Goal: Task Accomplishment & Management: Manage account settings

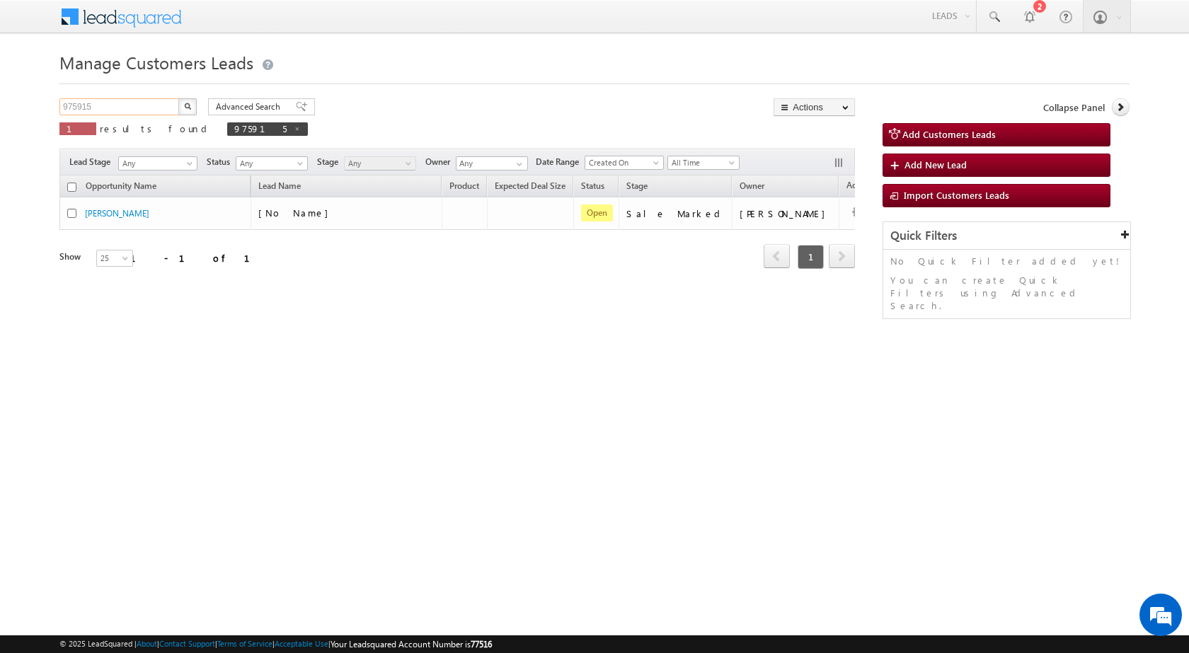
click at [113, 105] on input "975915" at bounding box center [119, 106] width 121 height 17
paste input "91461"
type input "991461"
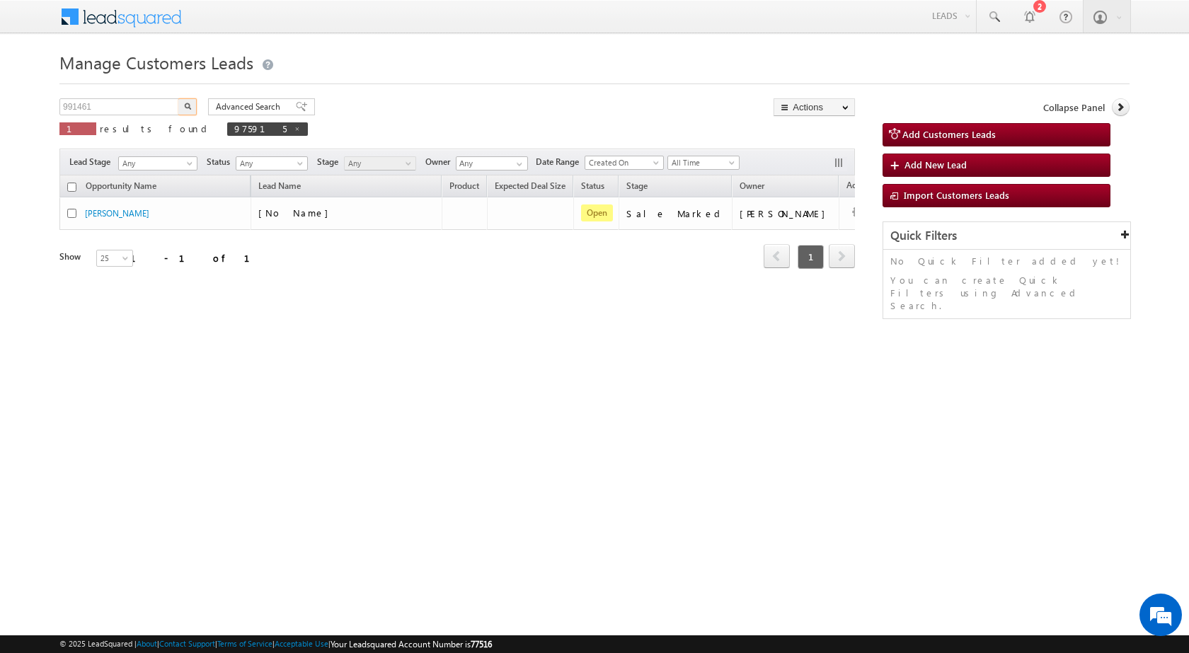
click at [190, 100] on button "button" at bounding box center [187, 106] width 18 height 17
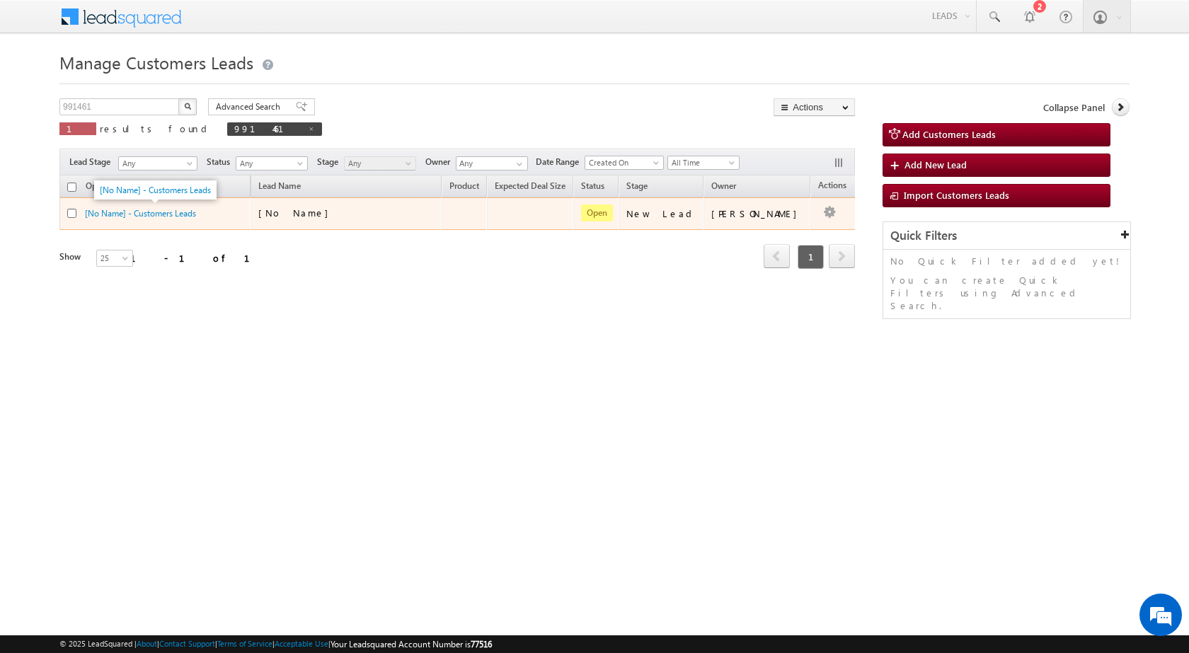
click at [119, 207] on span "[No Name] - Customers Leads" at bounding box center [140, 213] width 111 height 12
click at [158, 211] on link "[No Name] - Customers Leads" at bounding box center [140, 213] width 111 height 11
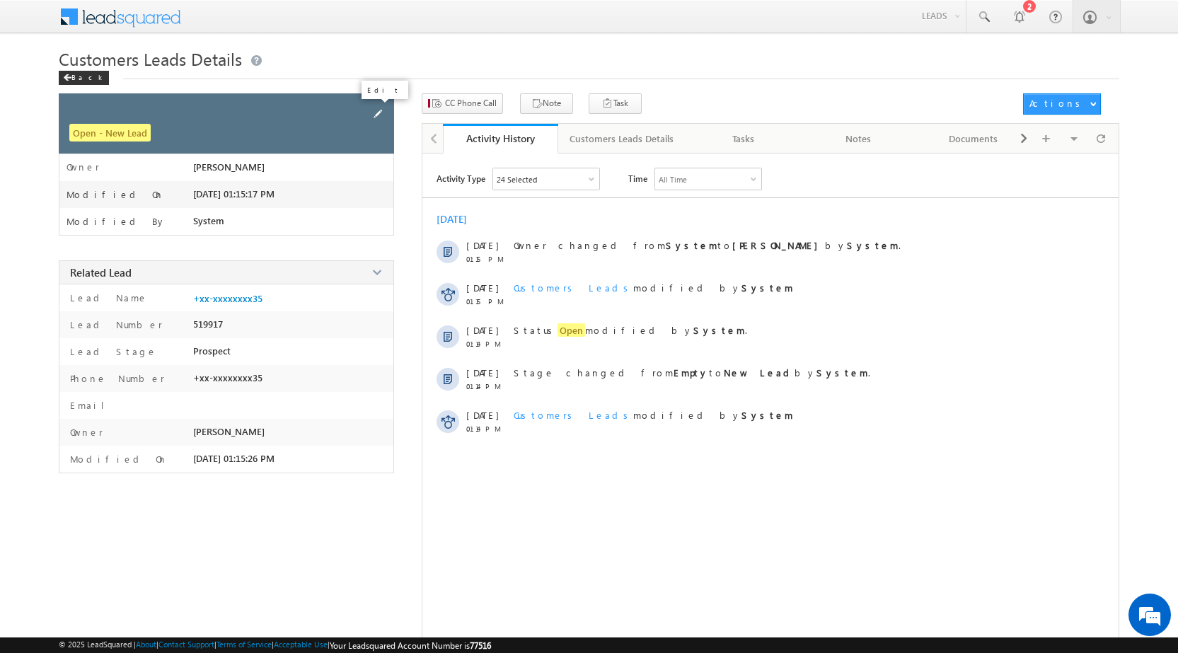
click at [374, 111] on span at bounding box center [378, 114] width 16 height 16
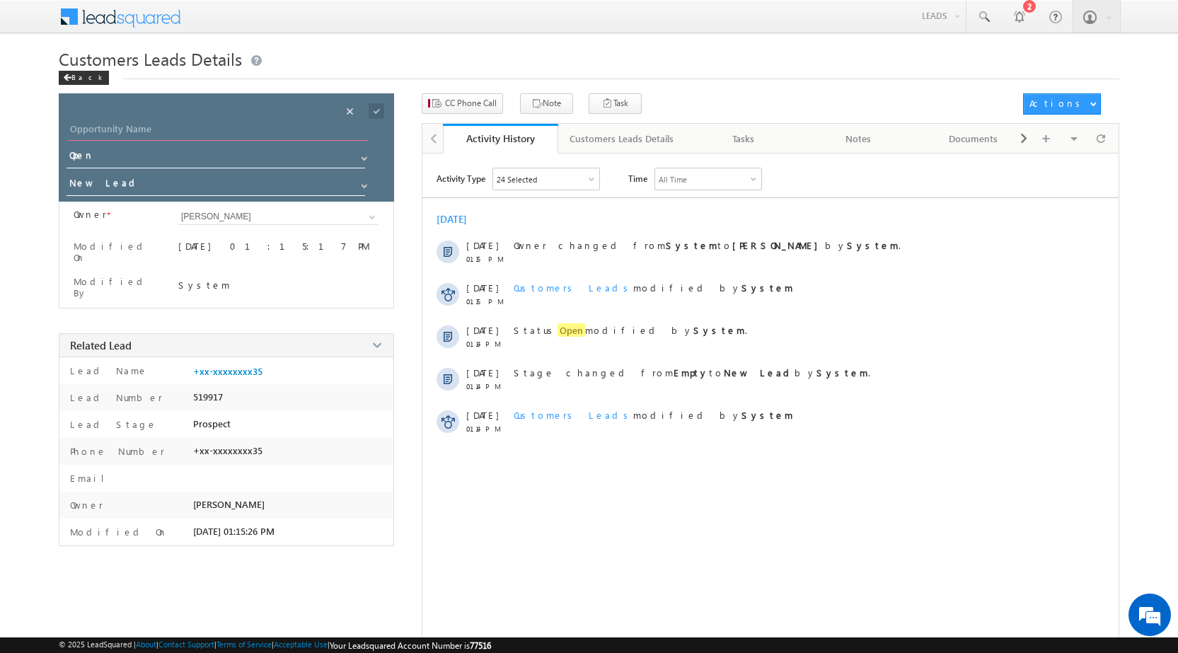
click at [276, 125] on input "Opportunity Name" at bounding box center [217, 131] width 301 height 20
type input "[PERSON_NAME]"
click at [381, 110] on span at bounding box center [377, 111] width 16 height 16
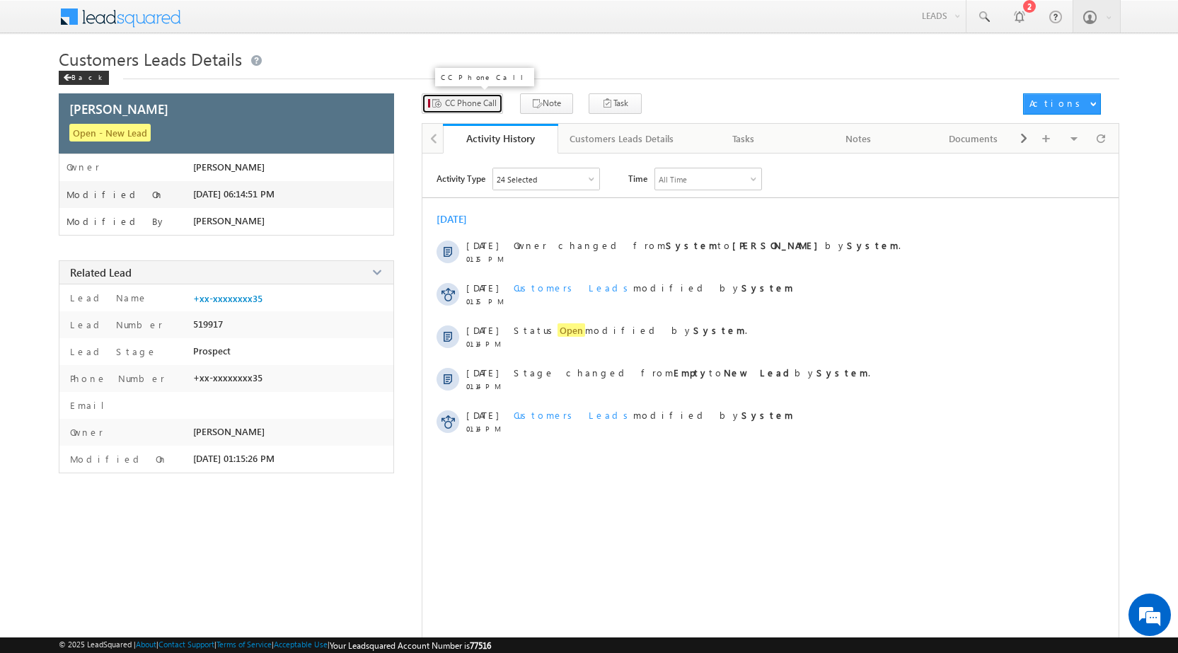
click at [463, 100] on span "CC Phone Call" at bounding box center [471, 103] width 52 height 13
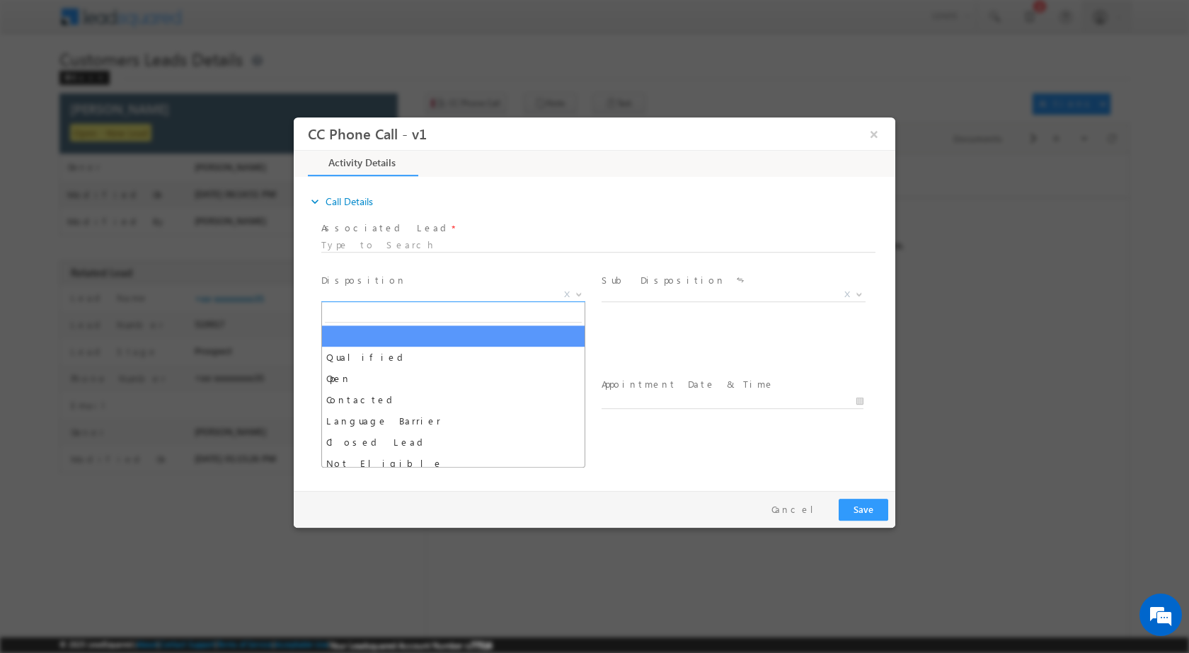
click at [578, 289] on span at bounding box center [577, 293] width 14 height 18
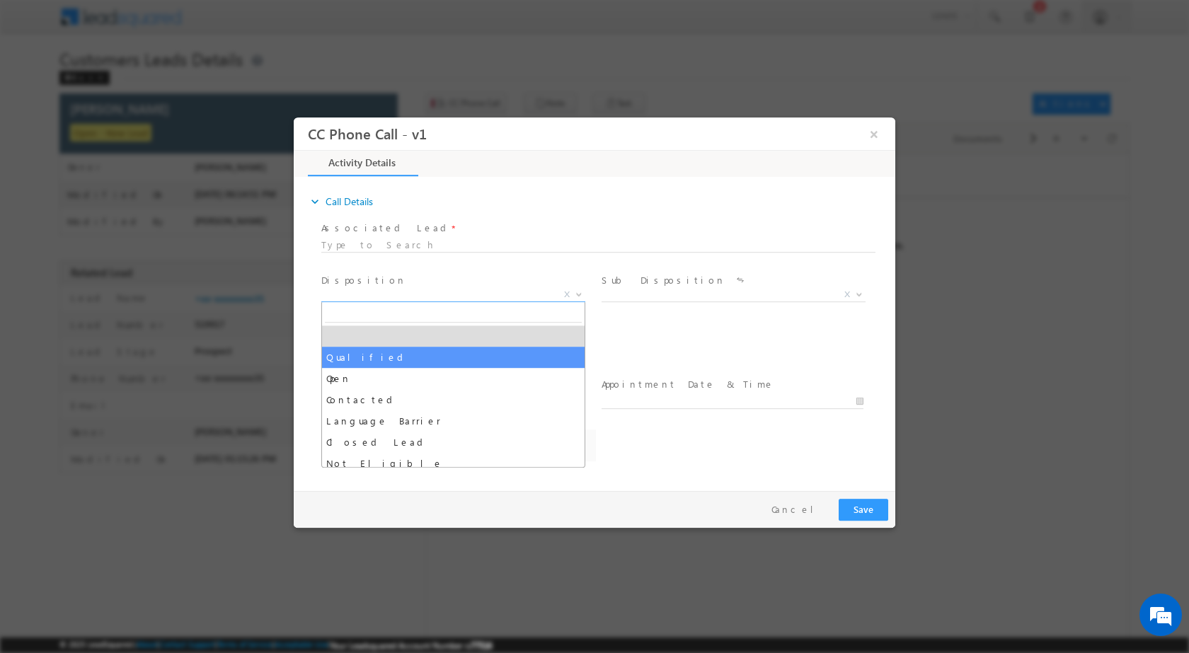
drag, startPoint x: 439, startPoint y: 354, endPoint x: 504, endPoint y: 342, distance: 66.1
select select "Qualified"
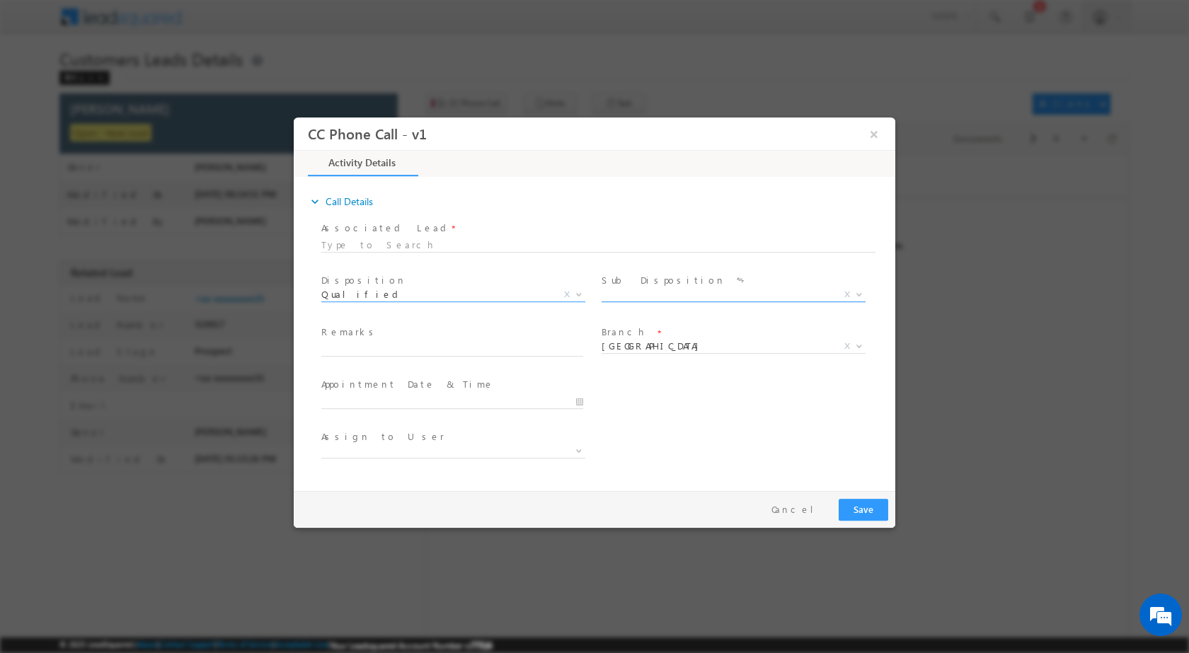
click at [858, 291] on b at bounding box center [859, 293] width 8 height 5
click at [697, 369] on span at bounding box center [731, 363] width 261 height 16
click at [577, 410] on span at bounding box center [451, 416] width 261 height 16
click at [852, 289] on span at bounding box center [857, 293] width 14 height 18
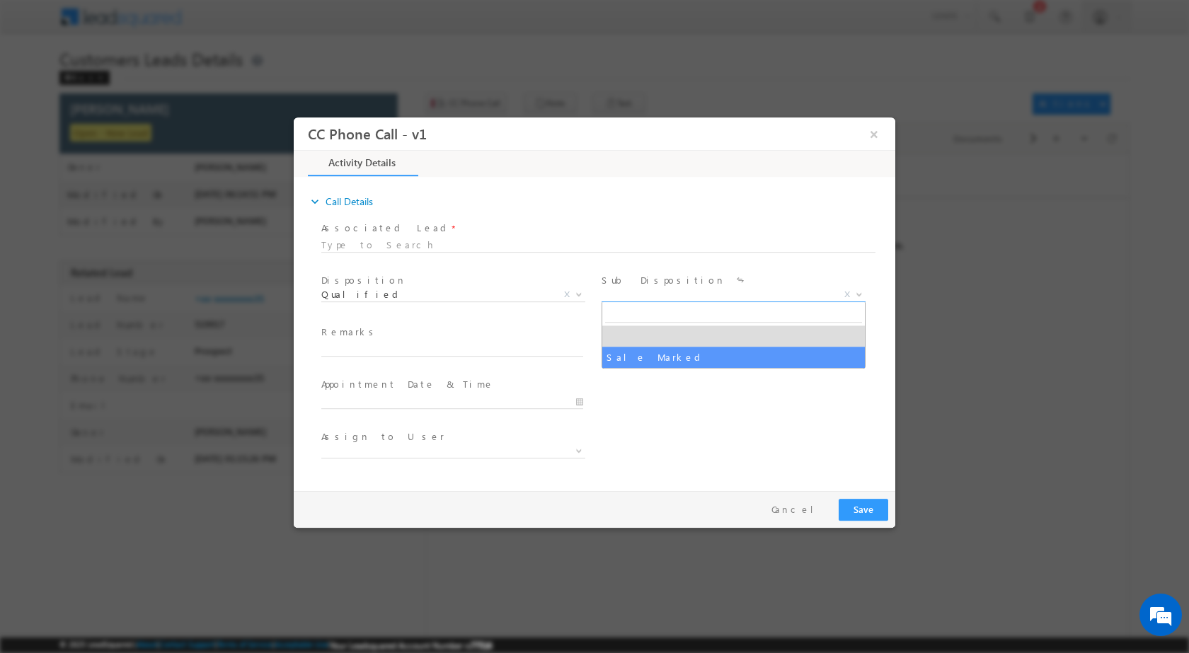
select select "Sale Marked"
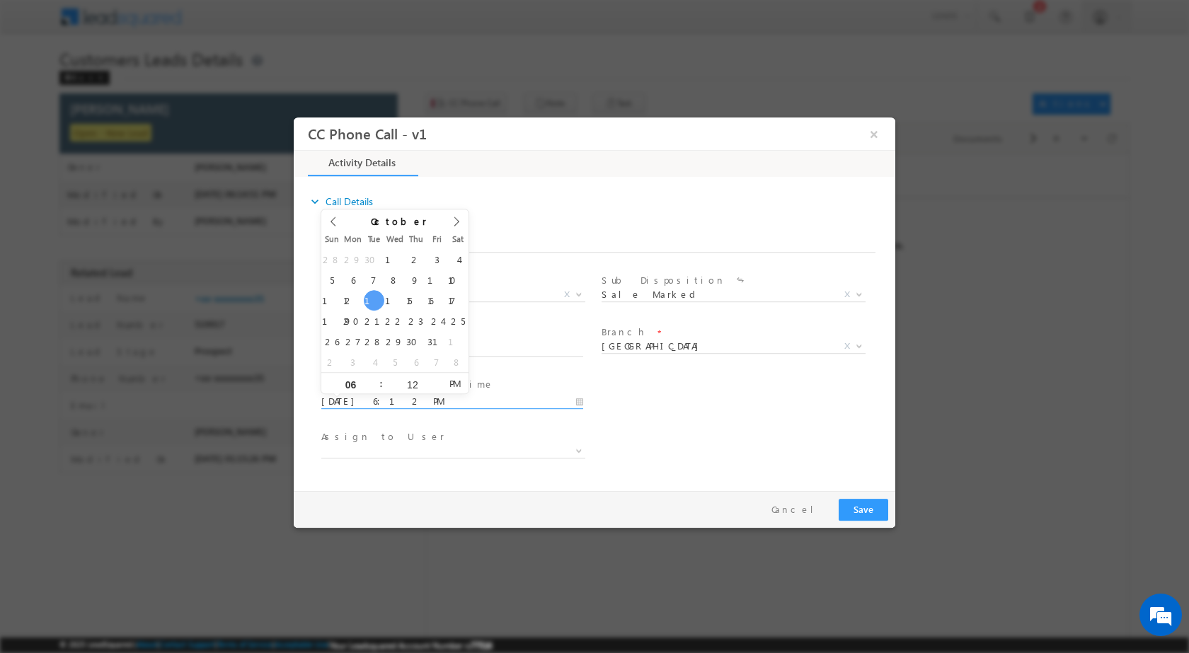
click at [582, 400] on input "[DATE] 6:12 PM" at bounding box center [452, 401] width 262 height 14
type input "[DATE] 6:12 PM"
type input "12"
type input "[DATE] 12:12 PM"
click at [412, 386] on input "12" at bounding box center [412, 383] width 59 height 9
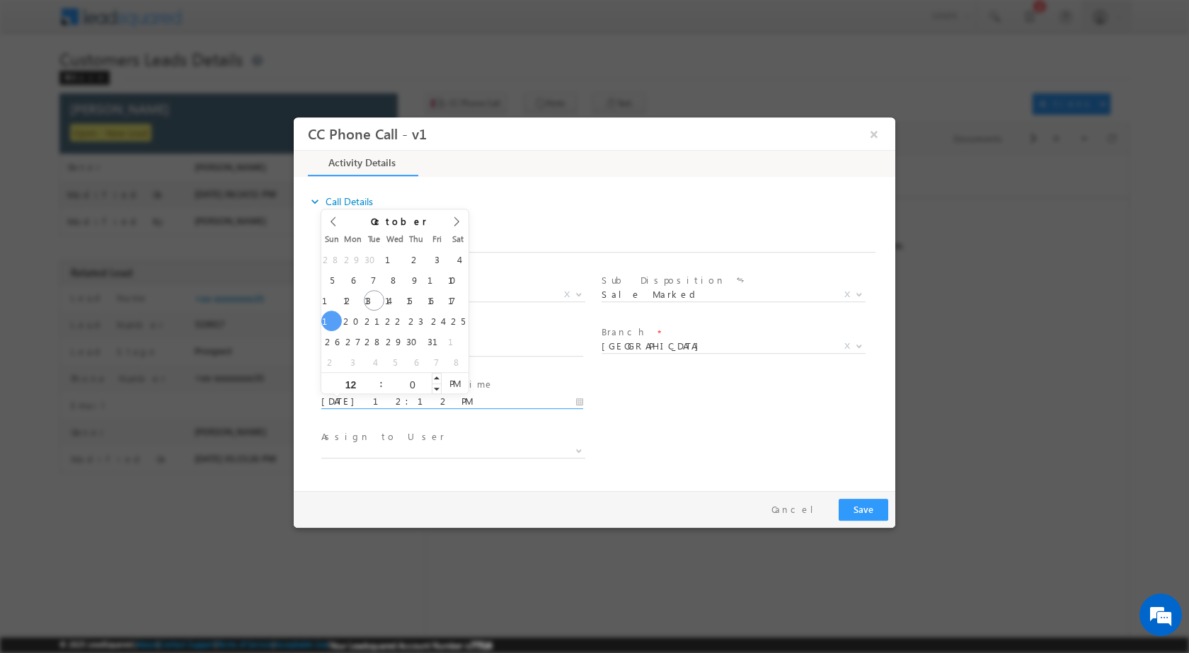
type input "00"
type input "[DATE] 12:00 PM"
click at [870, 461] on div "Assign to User *" at bounding box center [606, 452] width 577 height 52
click at [720, 461] on div "Assign to User *" at bounding box center [606, 452] width 577 height 52
click at [410, 449] on span at bounding box center [453, 451] width 264 height 14
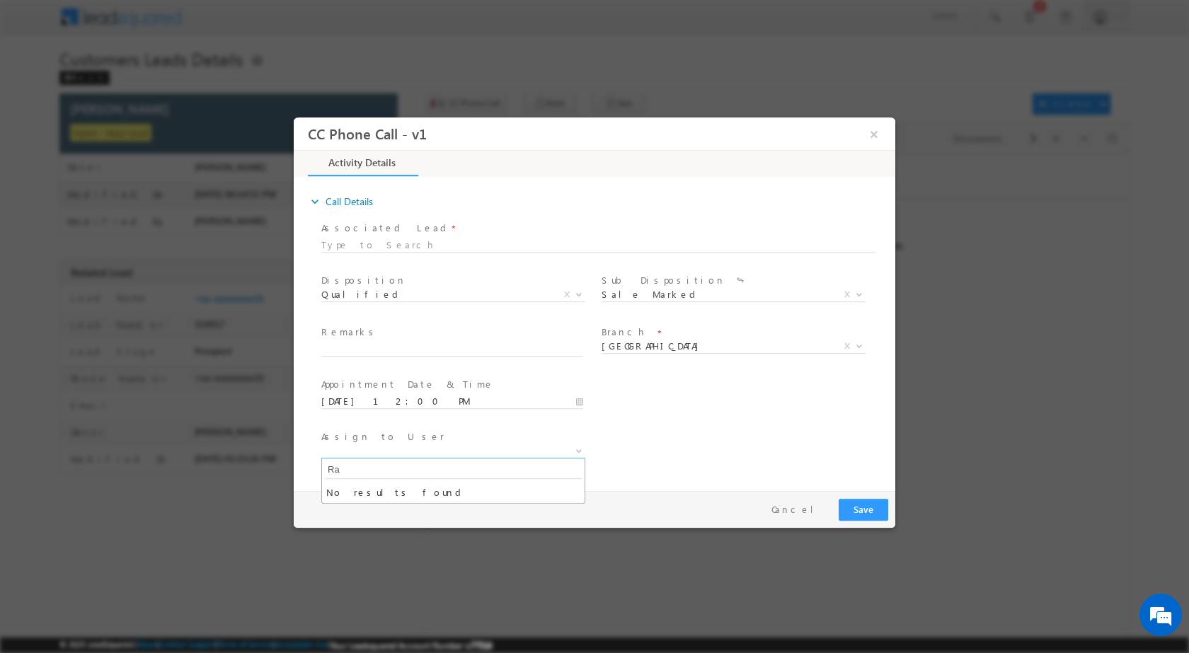
type input "R"
paste input "[EMAIL_ADDRESS][DOMAIN_NAME]"
type input "[EMAIL_ADDRESS][DOMAIN_NAME]"
click at [456, 512] on div "Pay & Save Save Cancel" at bounding box center [598, 508] width 608 height 37
click at [386, 338] on span "Remarks *" at bounding box center [451, 333] width 261 height 16
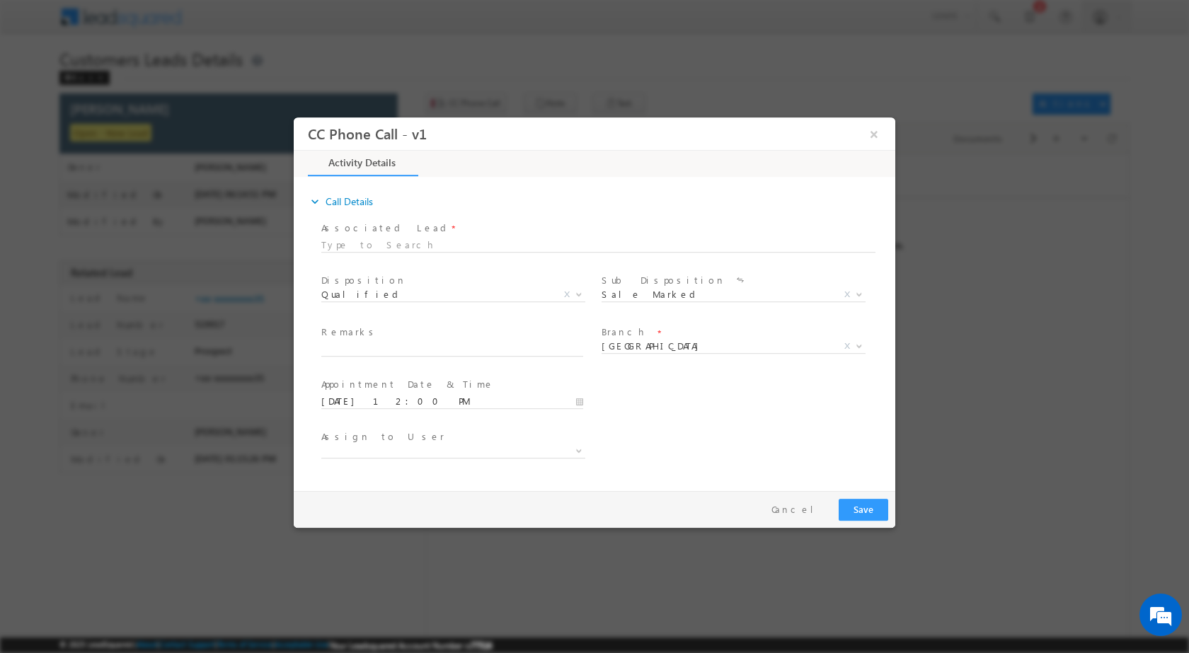
click at [386, 340] on div "Remarks *" at bounding box center [458, 341] width 275 height 33
click at [386, 342] on input "text" at bounding box center [452, 349] width 262 height 14
paste input "14/10-Customer name is [PERSON_NAME] Customer age is 42yrs Loan type is Home pu…"
type input "14/10-Customer name is [PERSON_NAME] Customer age is 42yrs Loan type is Home pu…"
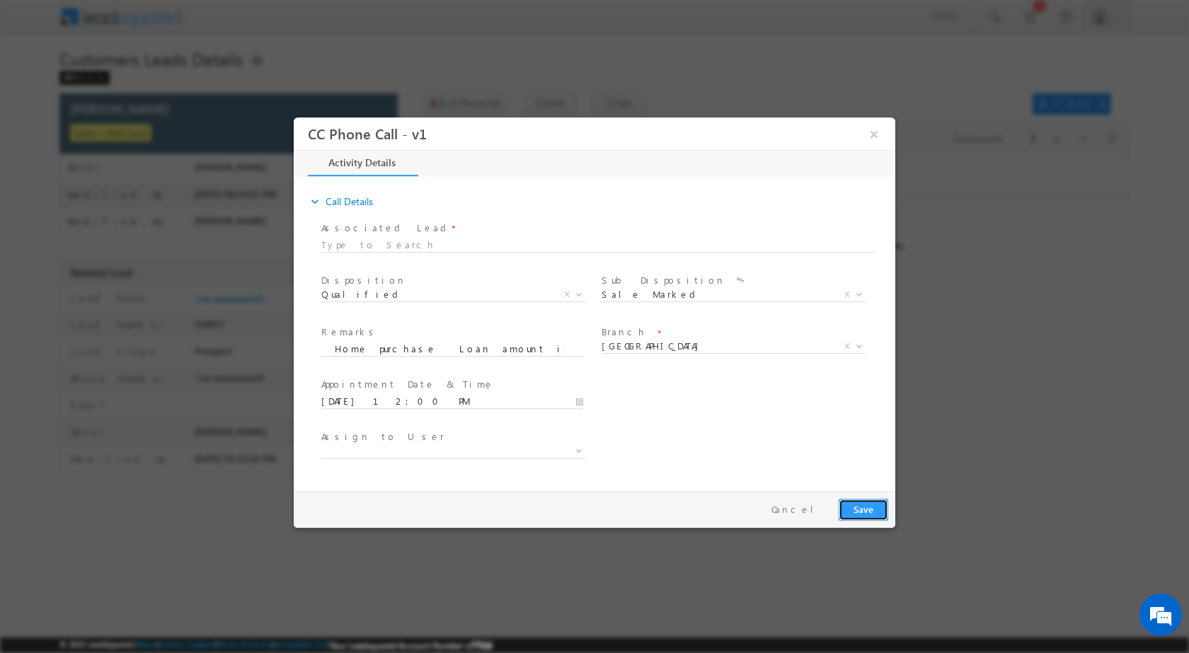
click at [861, 502] on button "Save" at bounding box center [863, 509] width 50 height 22
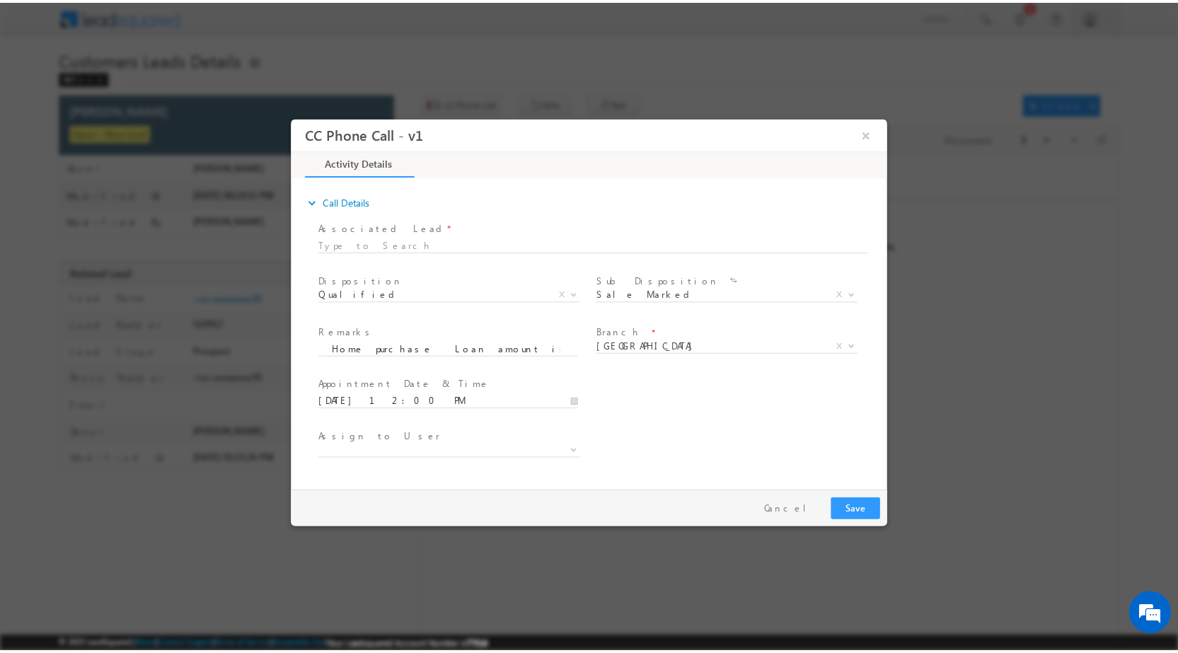
scroll to position [0, 0]
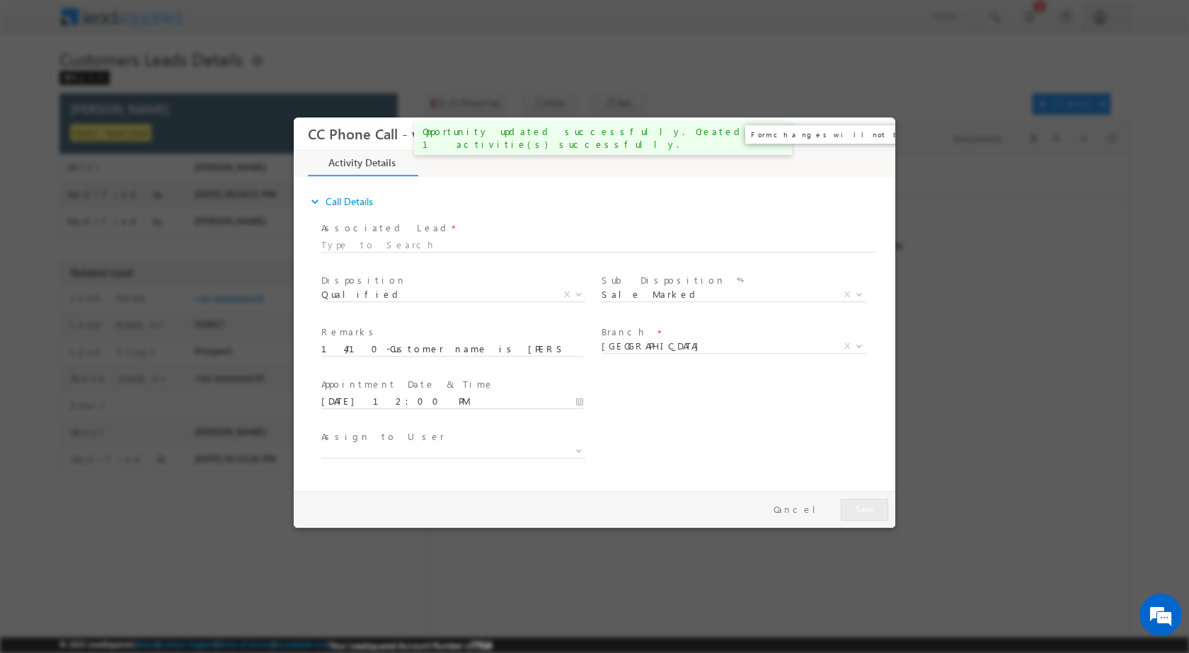
click at [877, 132] on button "×" at bounding box center [874, 133] width 24 height 26
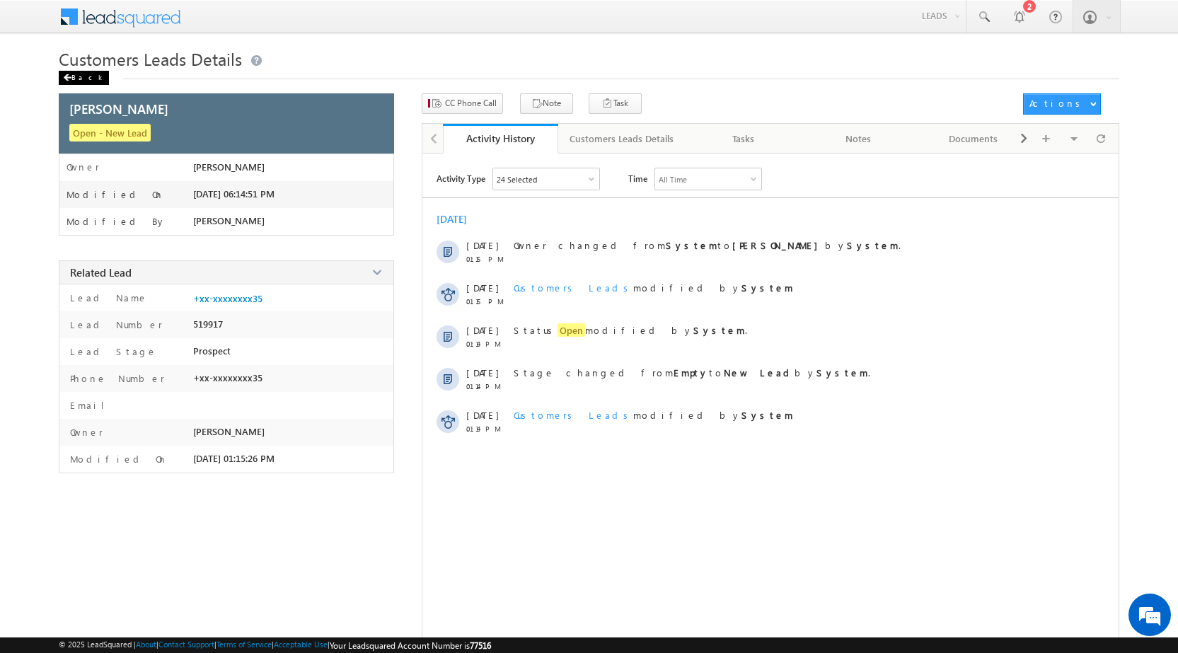
click at [62, 75] on div "Back" at bounding box center [84, 78] width 50 height 14
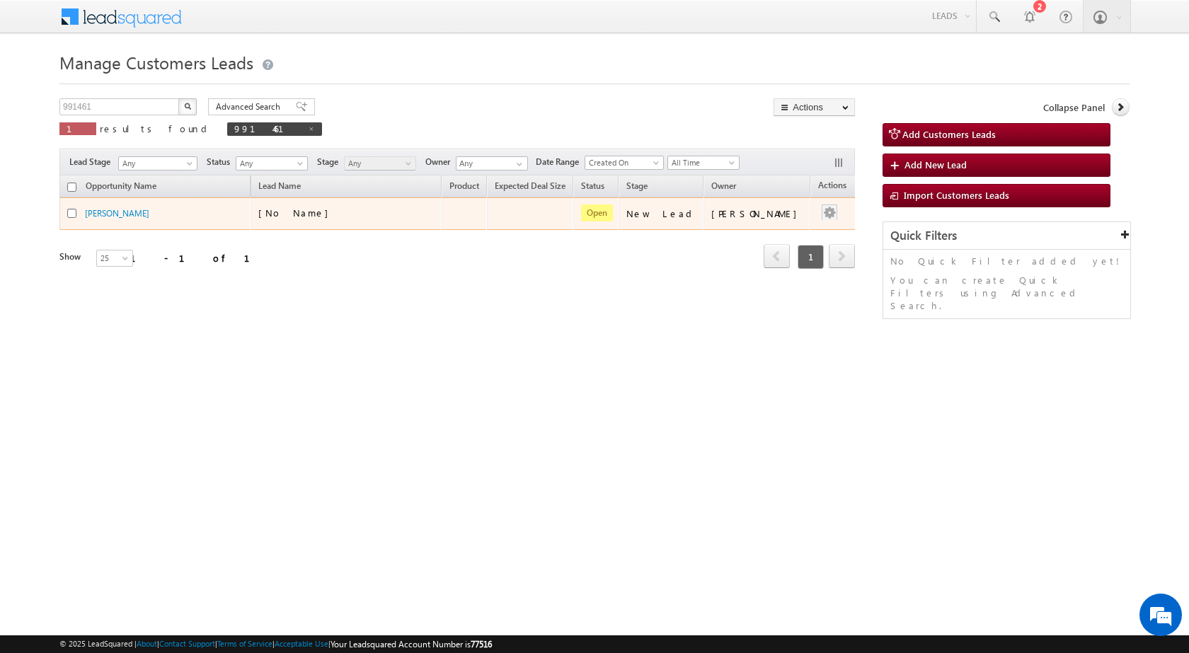
click at [825, 216] on div at bounding box center [829, 213] width 23 height 18
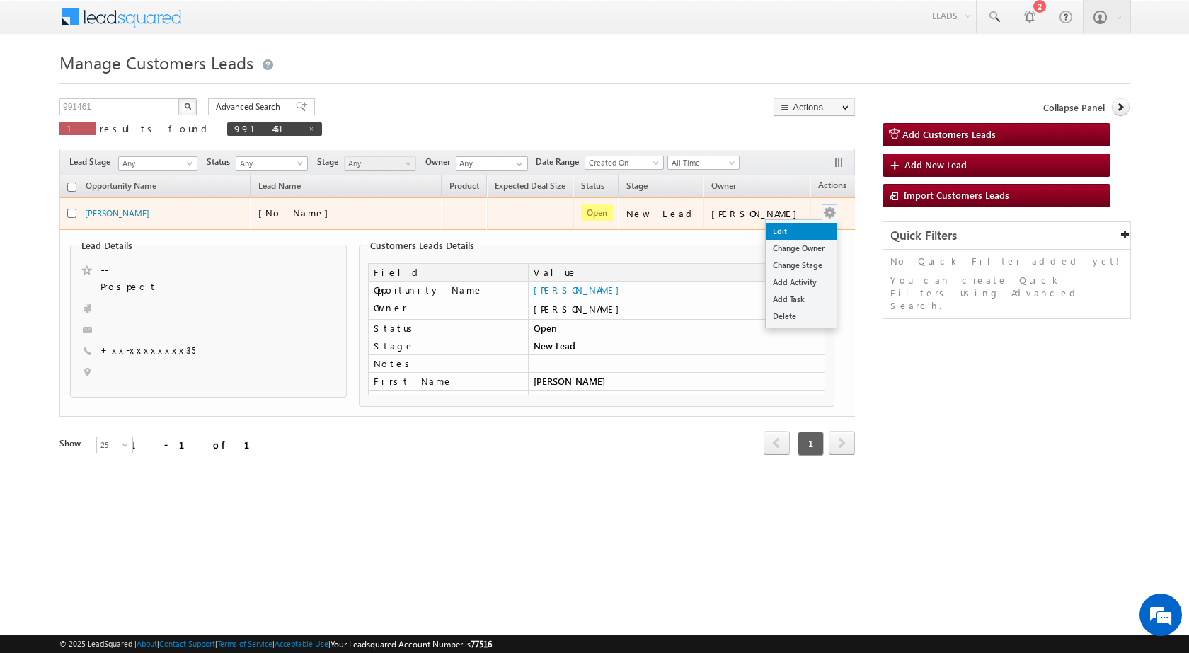
click at [785, 233] on link "Edit" at bounding box center [801, 231] width 71 height 17
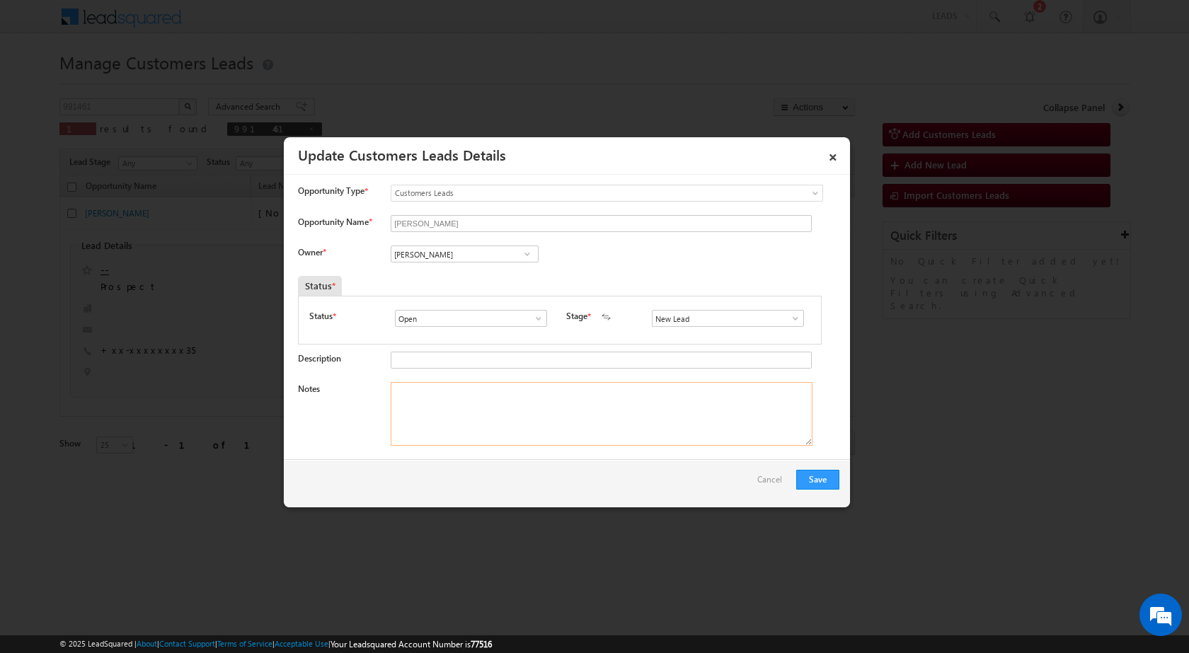
click at [526, 397] on textarea "Notes" at bounding box center [602, 414] width 422 height 64
paste textarea "14/10-Customer name is Sonu Customer age is 42yrs Loan type is Home purchase Lo…"
type textarea "14/10-Customer name is Sonu Customer age is 42yrs Loan type is Home purchase Lo…"
click at [523, 255] on span at bounding box center [527, 253] width 14 height 11
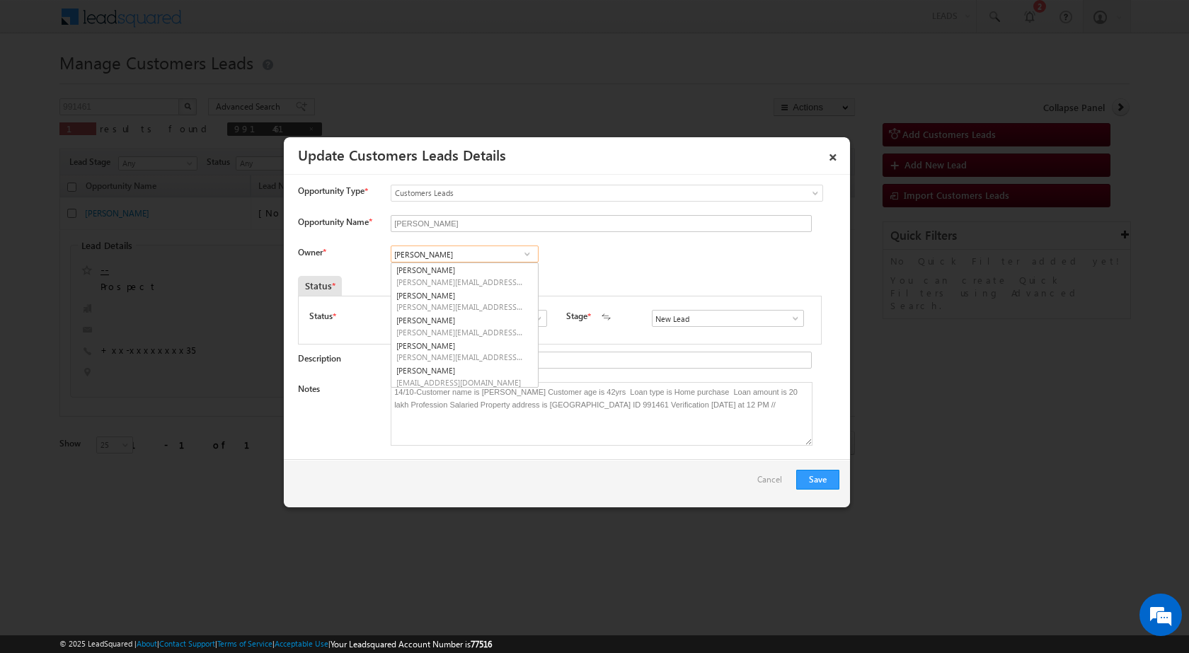
type input "R"
click at [428, 337] on span "[EMAIL_ADDRESS][DOMAIN_NAME]" at bounding box center [459, 332] width 127 height 11
type input "Rana Sangram Singh"
click at [824, 481] on button "Save" at bounding box center [817, 480] width 43 height 20
